Goal: Check status: Check status

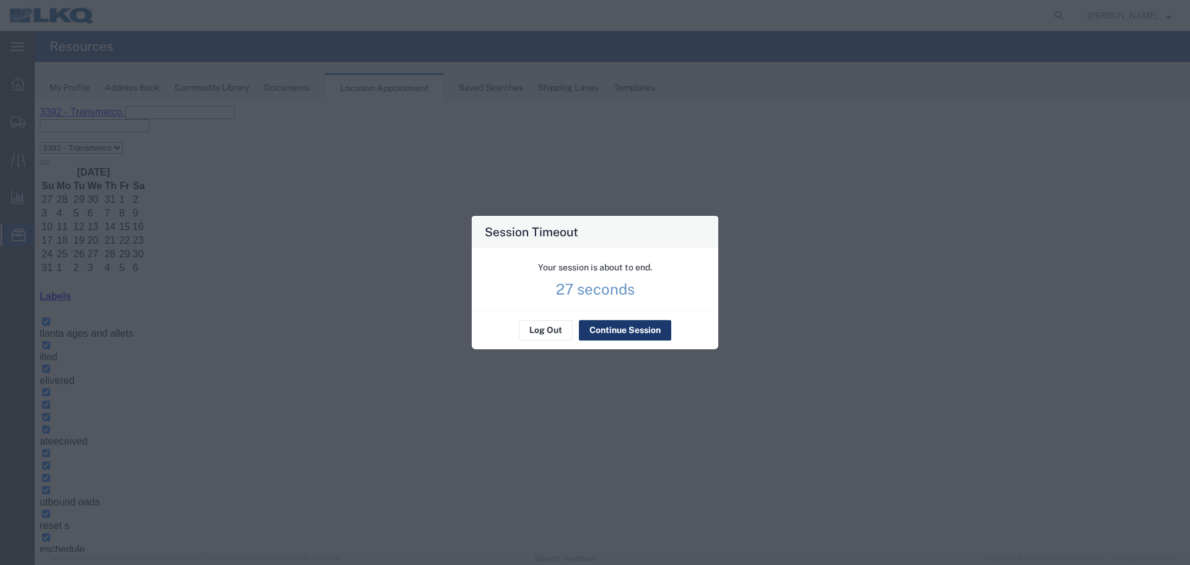
click at [591, 333] on button "Continue Session" at bounding box center [625, 330] width 92 height 20
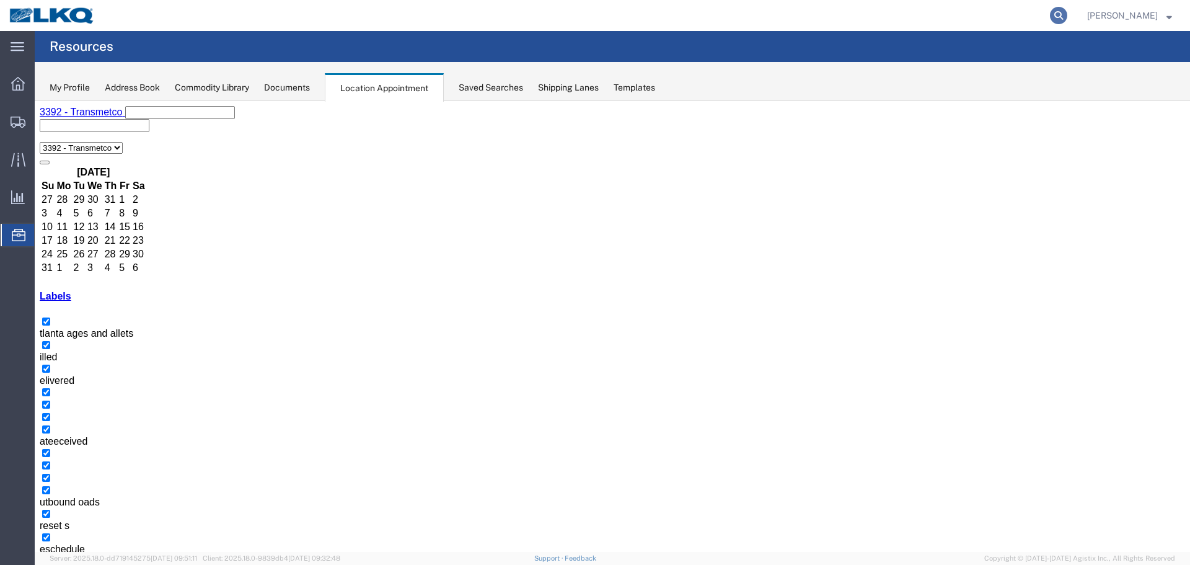
click at [1050, 18] on icon at bounding box center [1058, 15] width 17 height 17
type input "56706301"
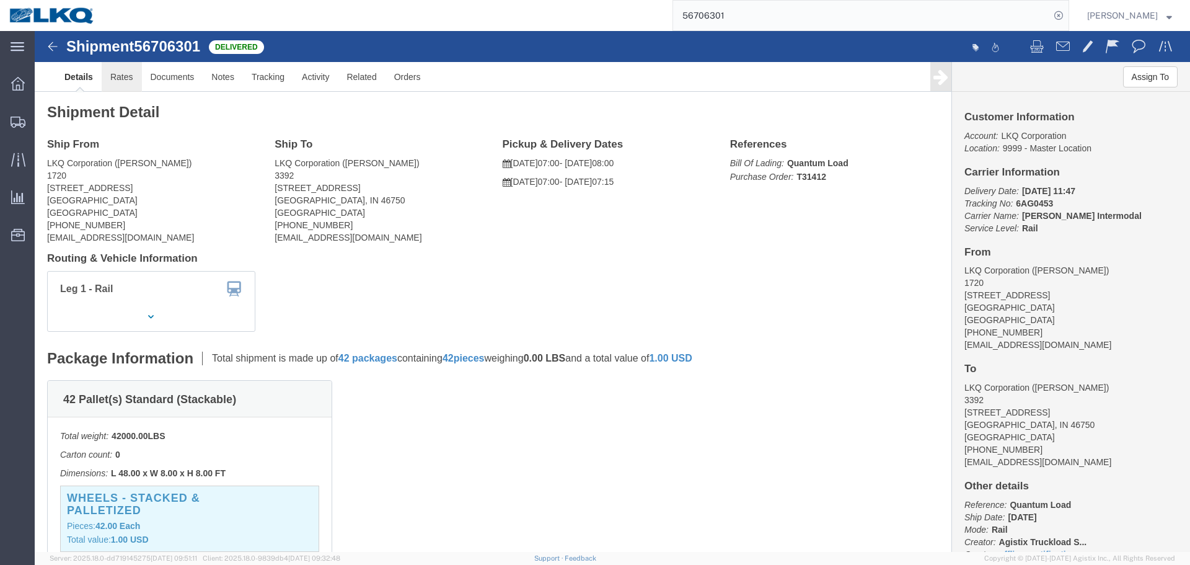
click link "Rates"
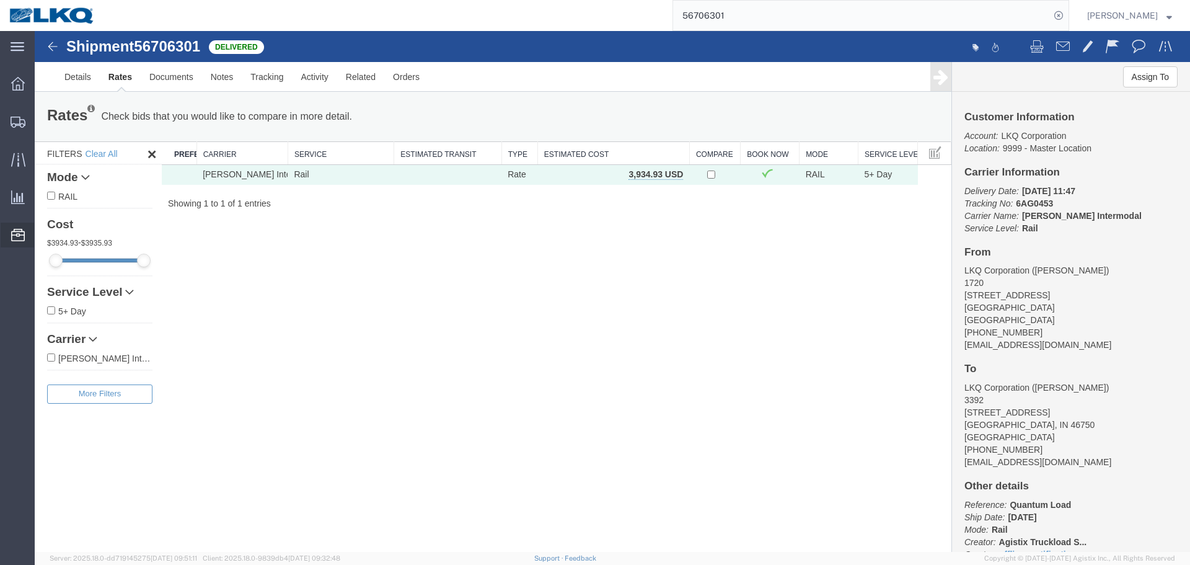
click at [0, 0] on span "Location Appointment" at bounding box center [0, 0] width 0 height 0
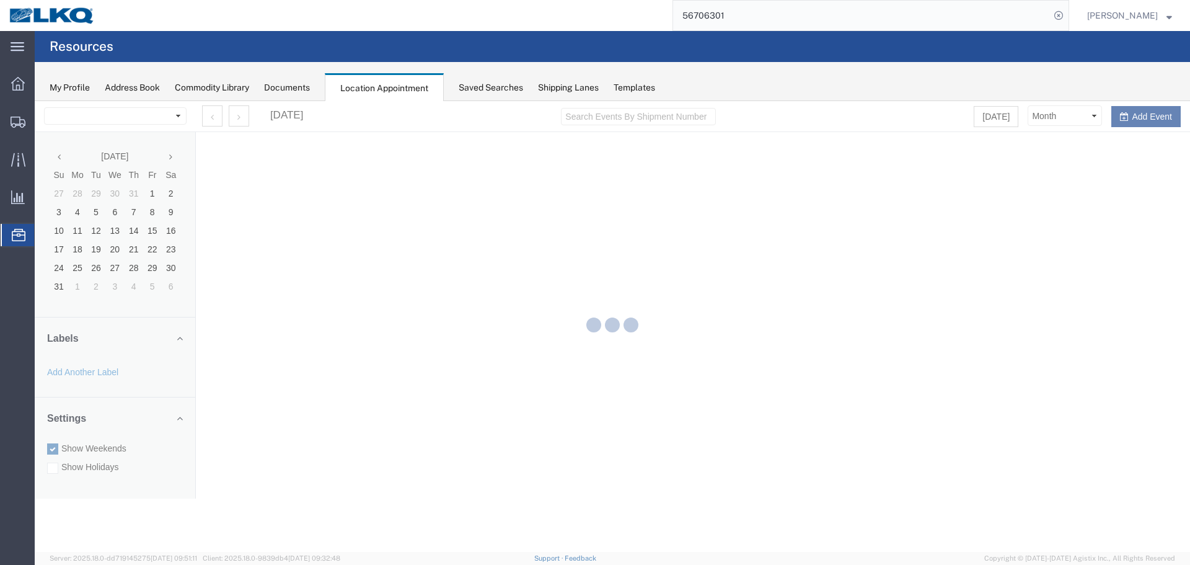
select select "28018"
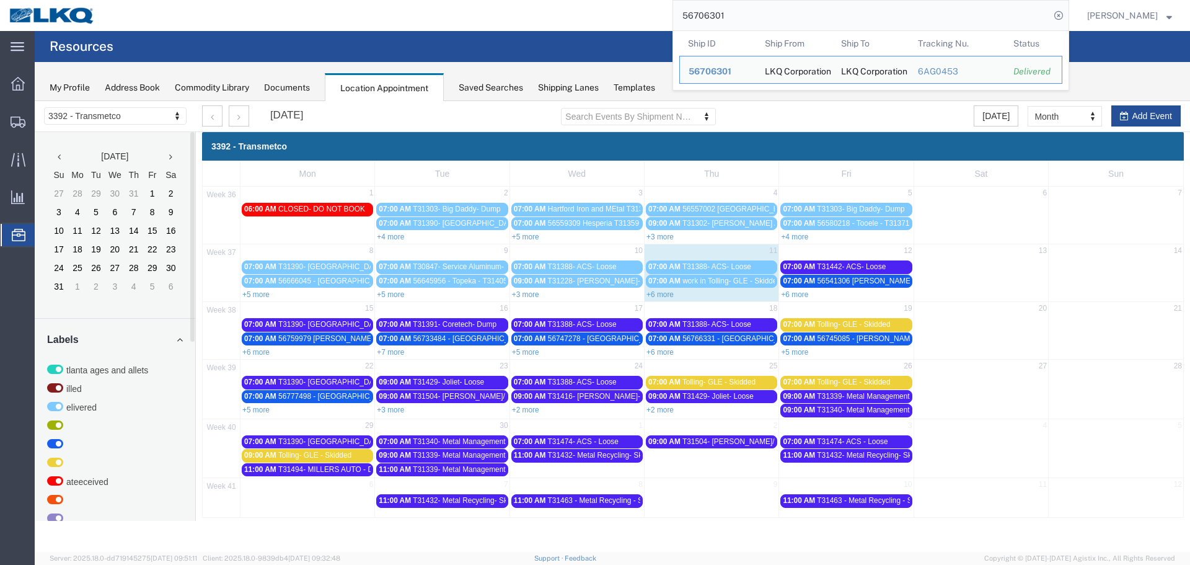
drag, startPoint x: 759, startPoint y: 17, endPoint x: 620, endPoint y: 10, distance: 139.0
click at [621, 11] on div "56706301 Ship ID Ship From Ship To Tracking Nu. Status Ship ID 56706301 Ship Fr…" at bounding box center [586, 15] width 965 height 31
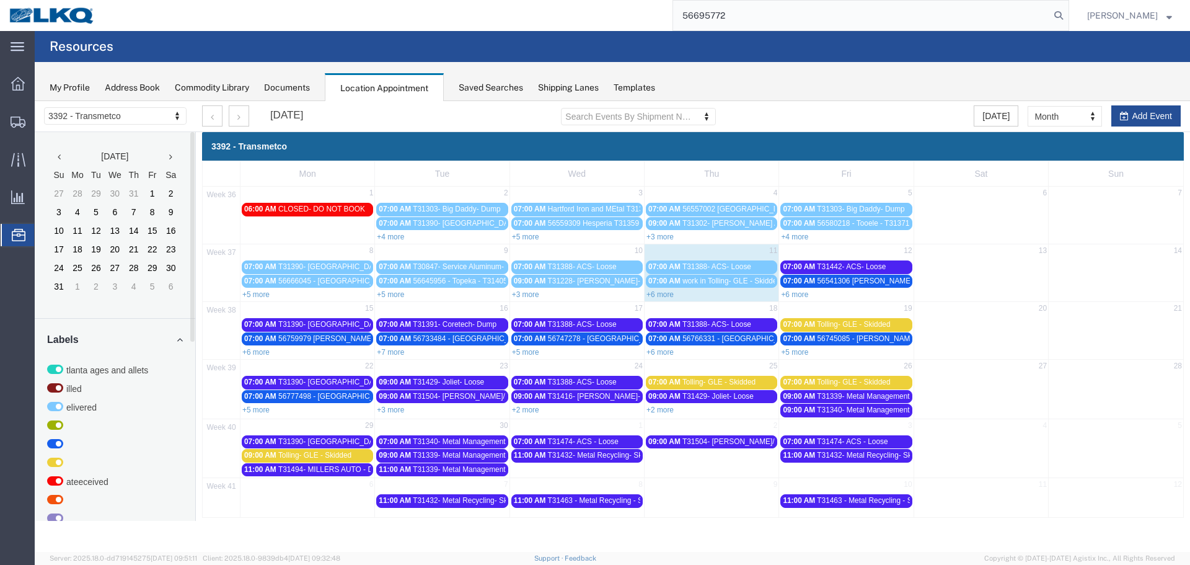
type input "56695772"
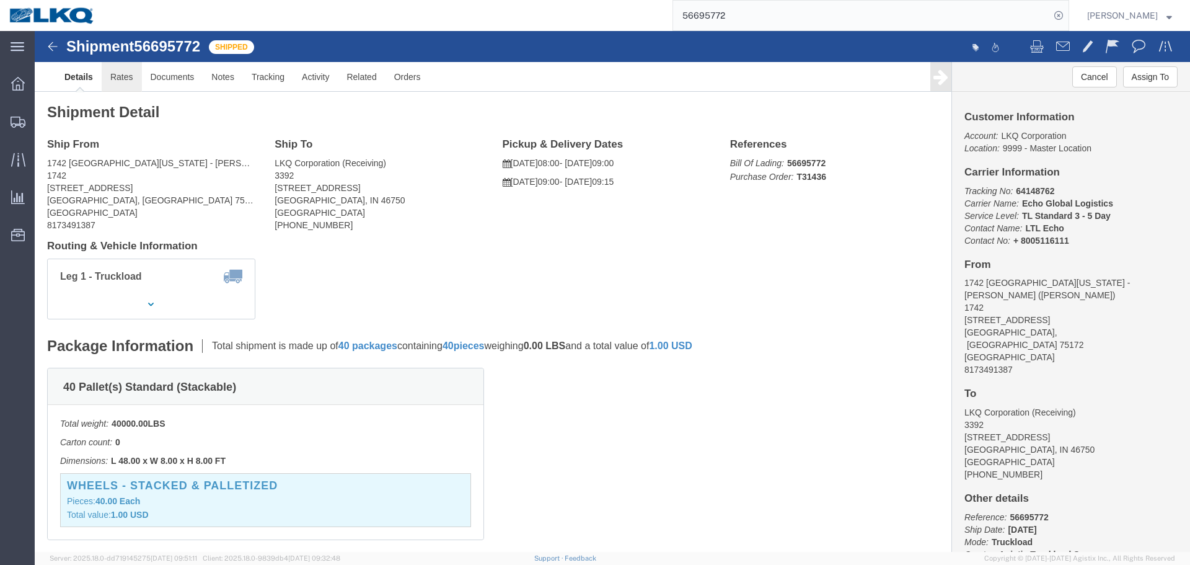
click link "Rates"
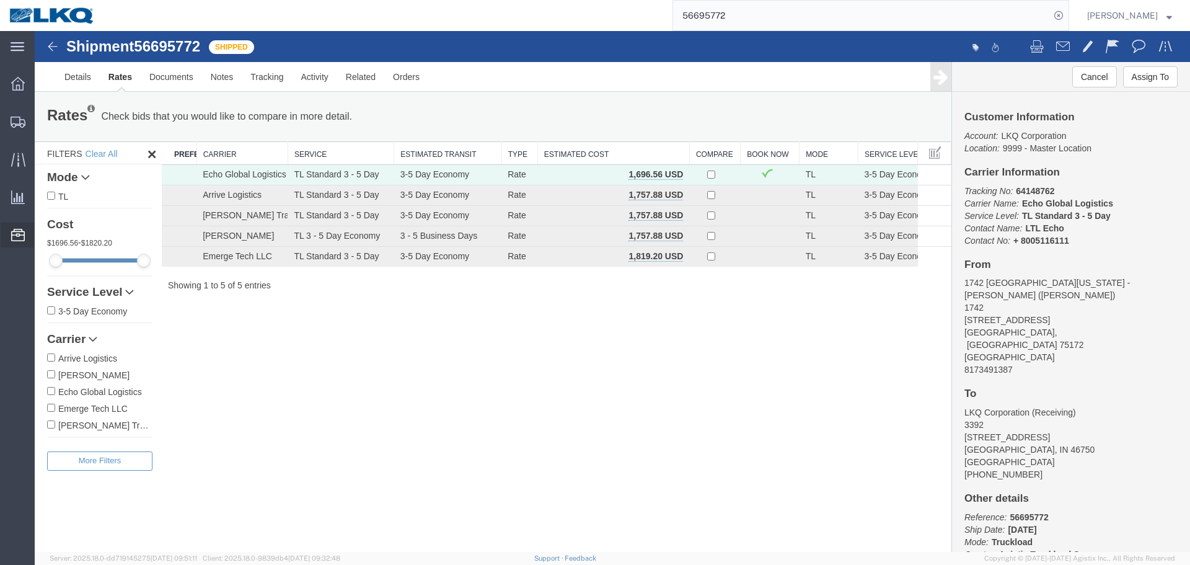
click at [0, 0] on span "Location Appointment" at bounding box center [0, 0] width 0 height 0
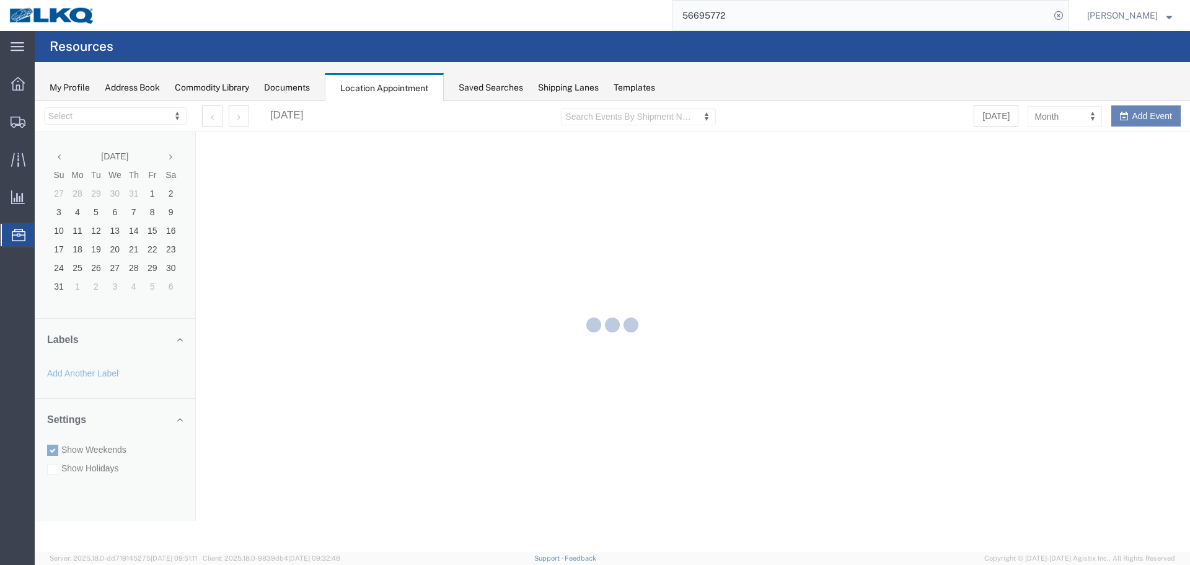
select select "28018"
